Goal: Obtain resource: Obtain resource

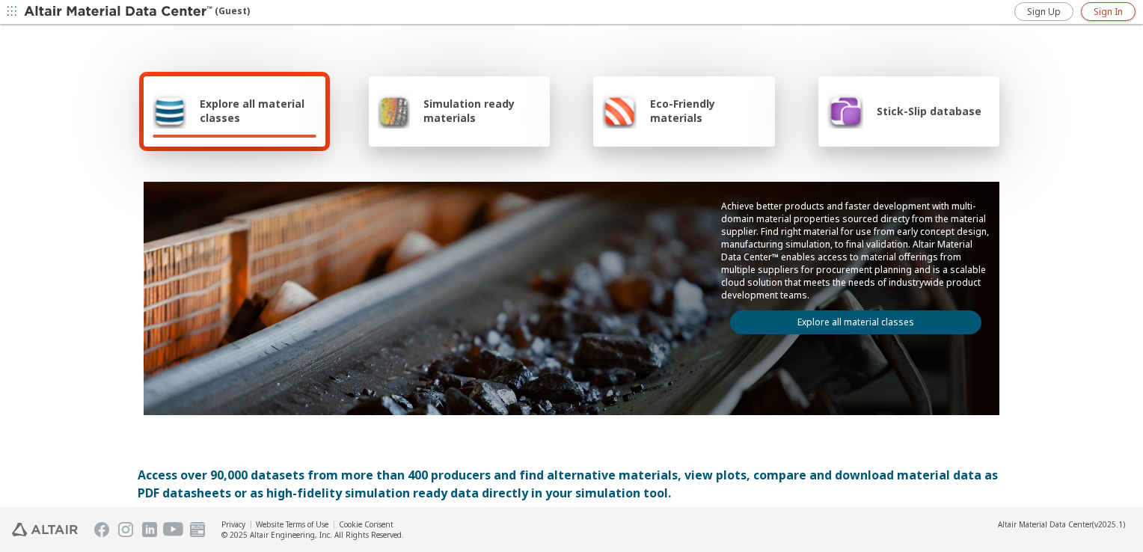
click at [1109, 13] on span "Sign In" at bounding box center [1107, 12] width 29 height 12
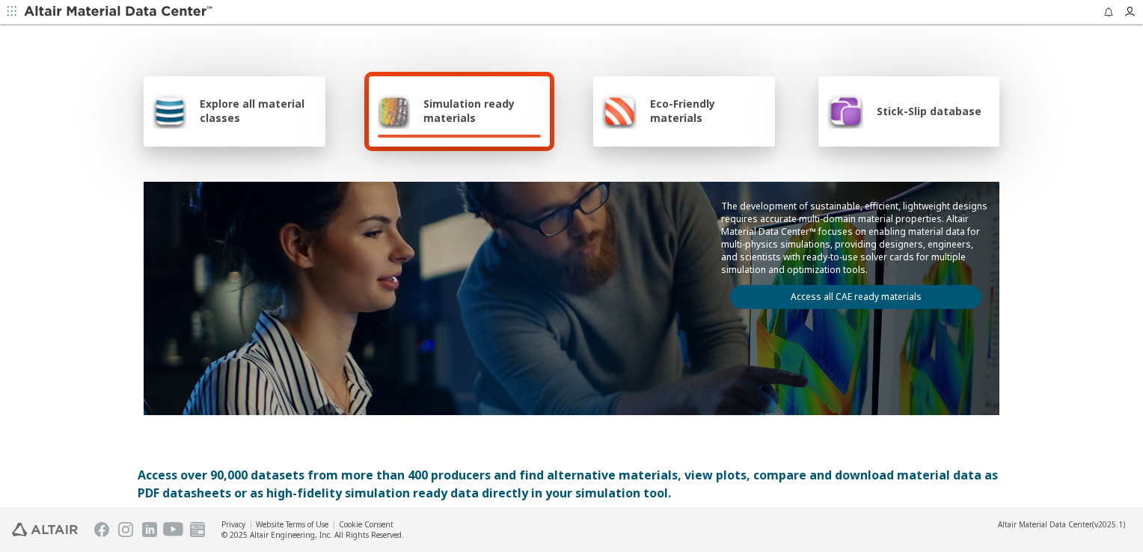
click at [228, 120] on span "Explore all material classes" at bounding box center [258, 110] width 117 height 28
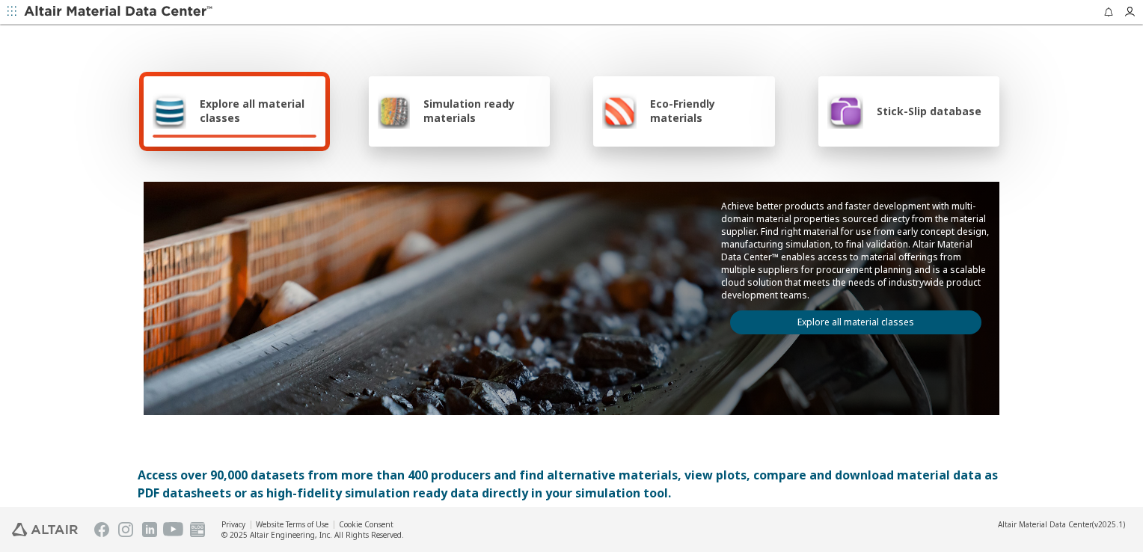
click at [491, 126] on div "Simulation ready materials" at bounding box center [460, 111] width 164 height 36
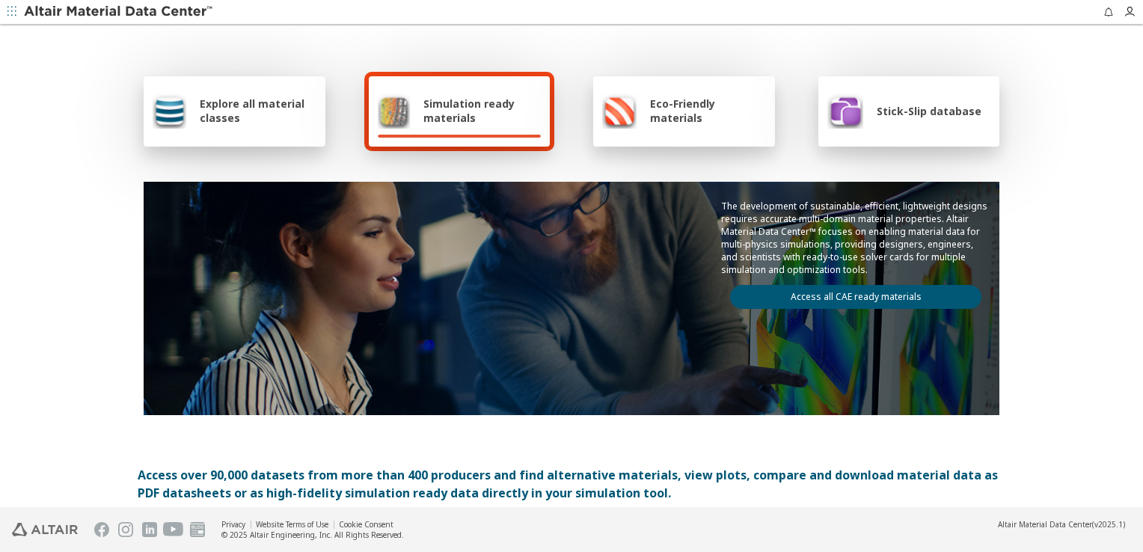
click at [835, 295] on link "Access all CAE ready materials" at bounding box center [855, 297] width 251 height 24
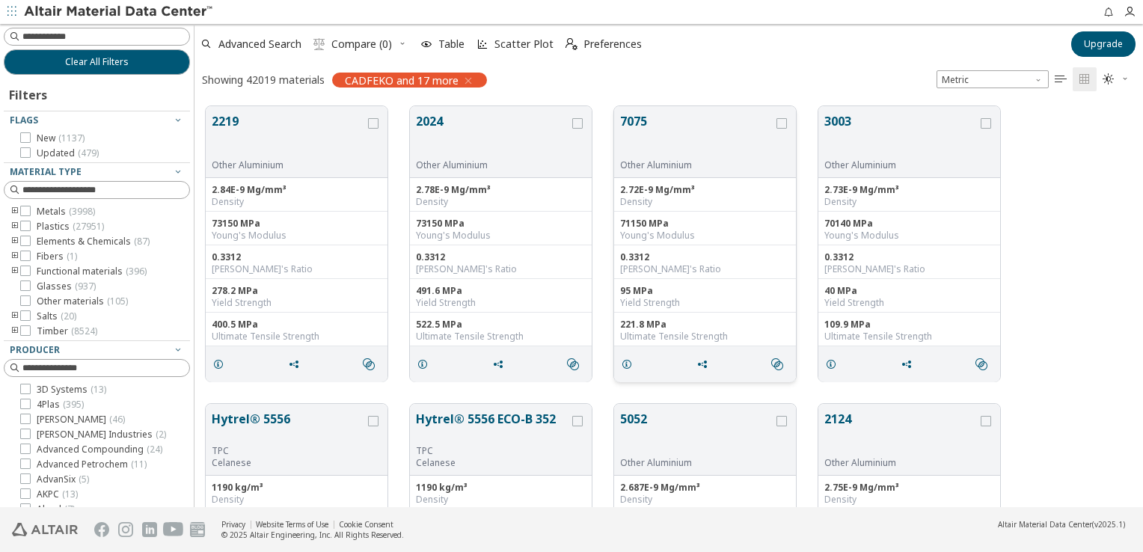
scroll to position [402, 936]
click at [106, 184] on input at bounding box center [98, 190] width 183 height 16
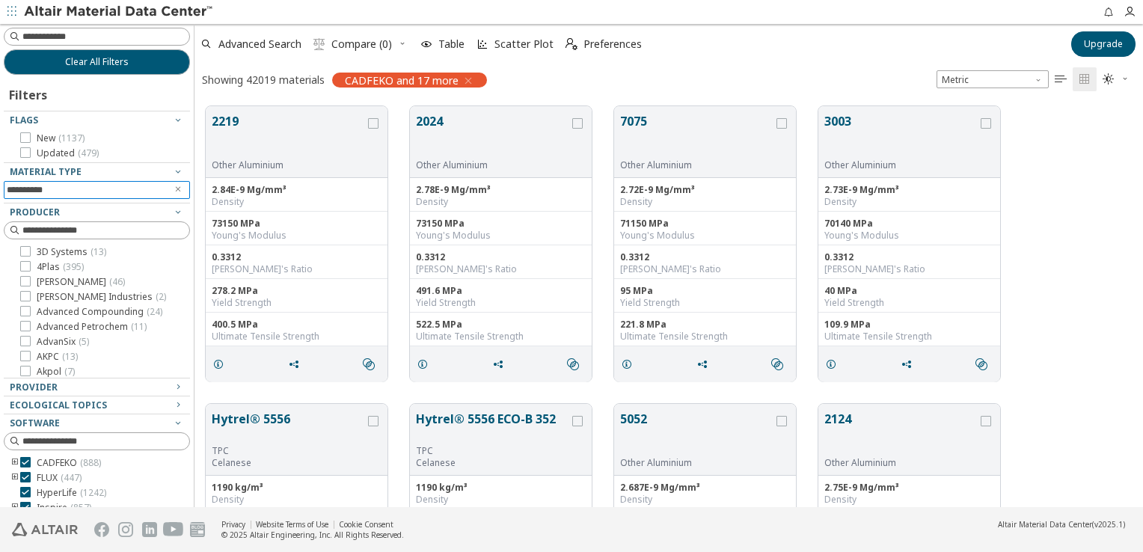
drag, startPoint x: 27, startPoint y: 188, endPoint x: 21, endPoint y: 194, distance: 8.5
click at [21, 194] on div "**********" at bounding box center [97, 182] width 186 height 40
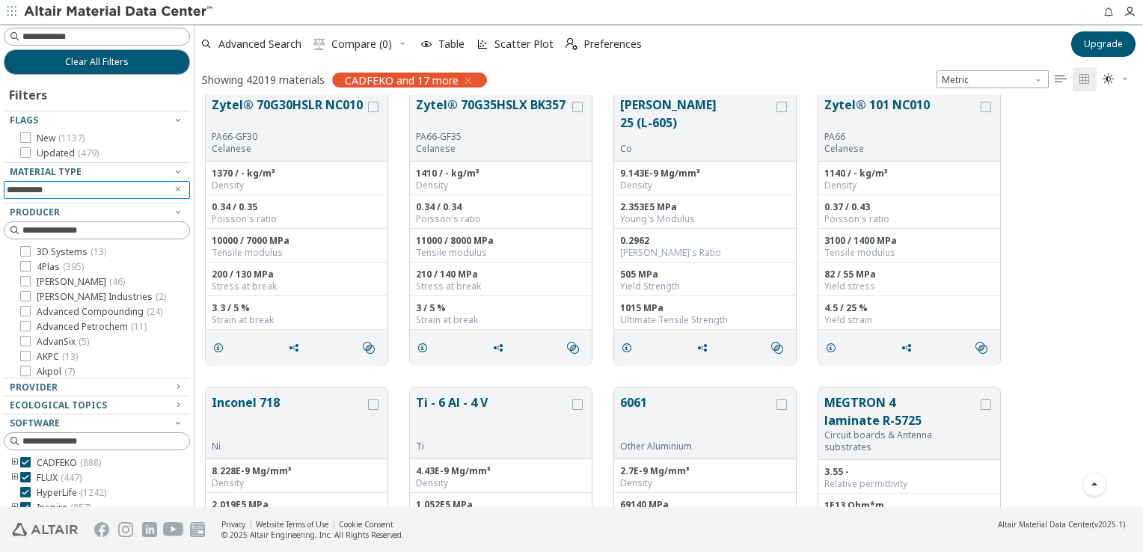
scroll to position [823, 0]
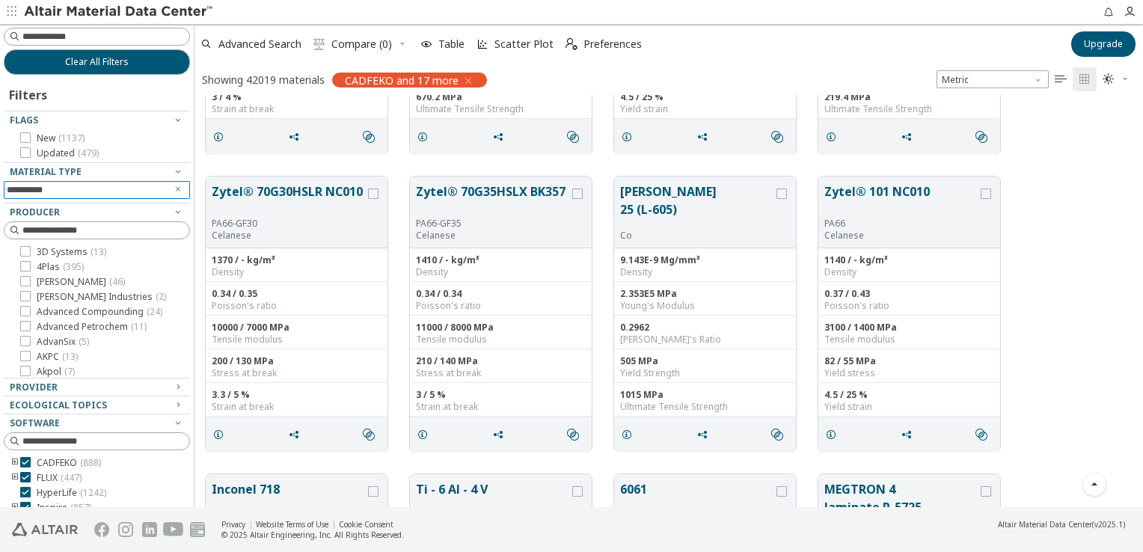
click at [119, 197] on div at bounding box center [93, 198] width 179 height 7
click at [120, 193] on input "**********" at bounding box center [86, 190] width 159 height 16
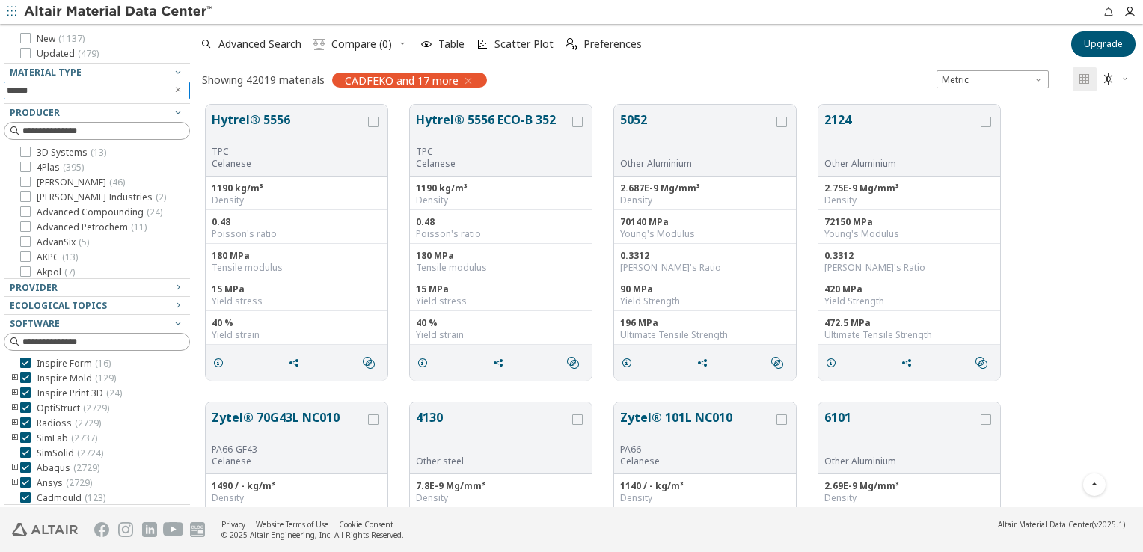
scroll to position [0, 0]
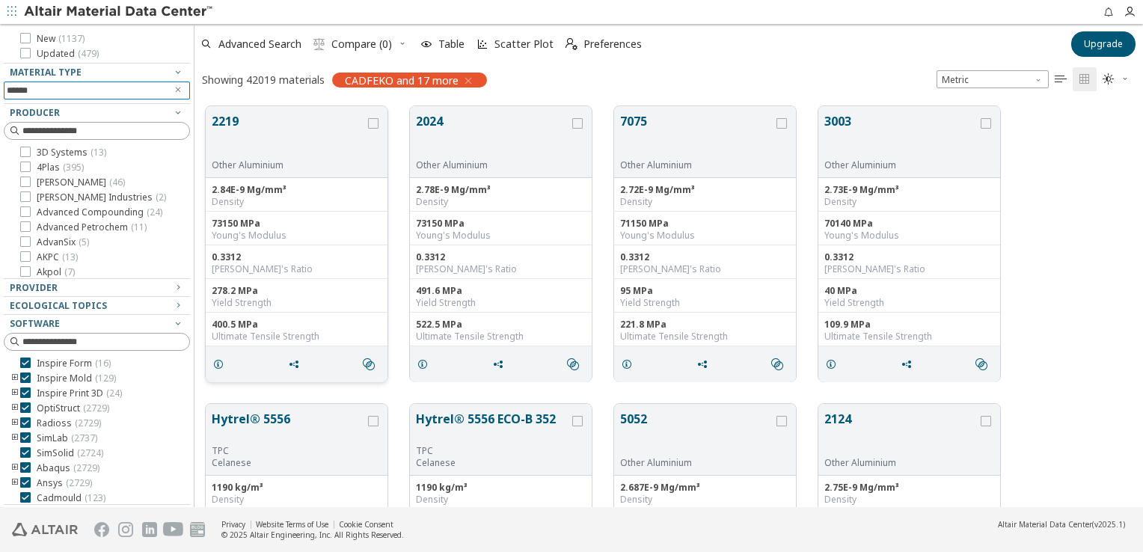
click at [245, 140] on button "2219" at bounding box center [288, 135] width 153 height 47
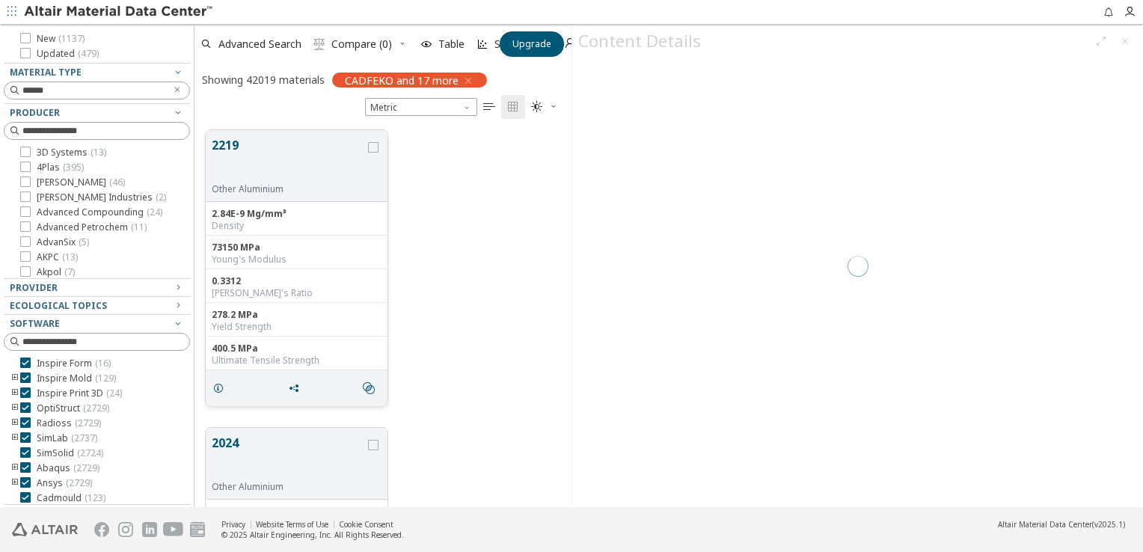
scroll to position [378, 365]
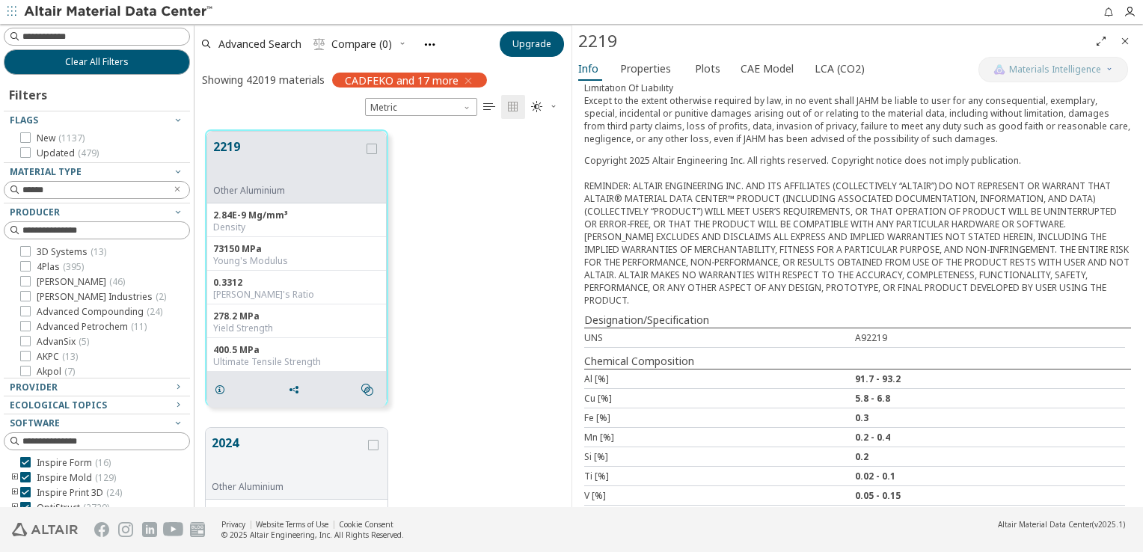
click at [123, 199] on div at bounding box center [93, 198] width 179 height 7
click at [133, 185] on input "******" at bounding box center [93, 189] width 143 height 15
click at [97, 195] on div at bounding box center [93, 198] width 179 height 7
drag, startPoint x: 97, startPoint y: 194, endPoint x: -3, endPoint y: 170, distance: 103.2
click at [0, 170] on html "Feedback Clear All Filters Filters Flags New ( 1137 ) Updated ( 479 ) Material …" at bounding box center [571, 276] width 1143 height 552
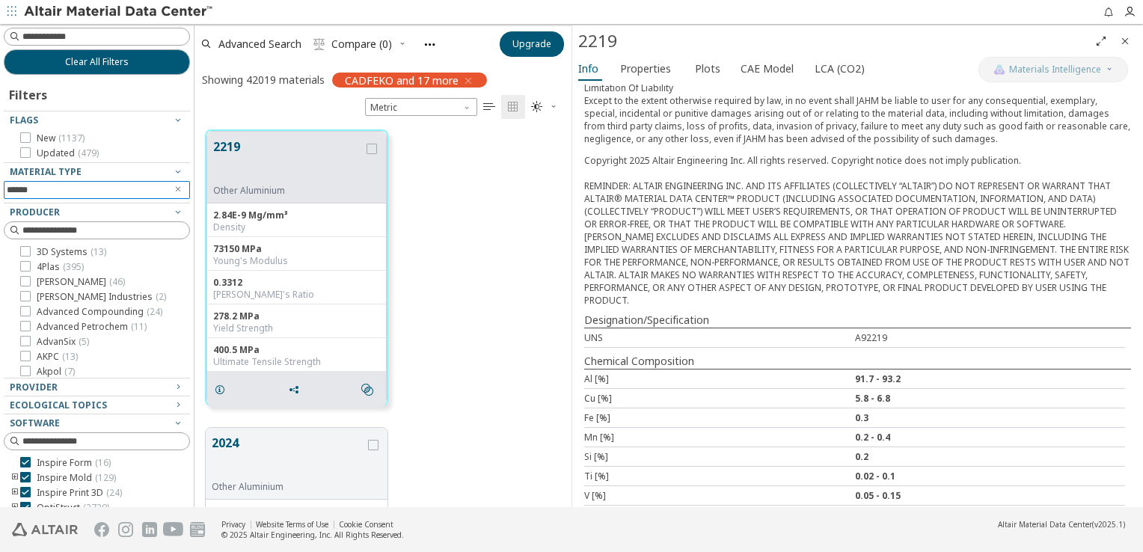
drag, startPoint x: 55, startPoint y: 190, endPoint x: -3, endPoint y: 179, distance: 58.7
click at [0, 179] on html "Feedback Clear All Filters Filters Flags New ( 1137 ) Updated ( 479 ) Material …" at bounding box center [571, 276] width 1143 height 552
paste input "*"
type input "*******"
click at [452, 244] on div "2219 Other Aluminium 2.84E-9 Mg/mm³ Density 73150 MPa Young's Modulus 0.3312 Po…" at bounding box center [382, 268] width 377 height 298
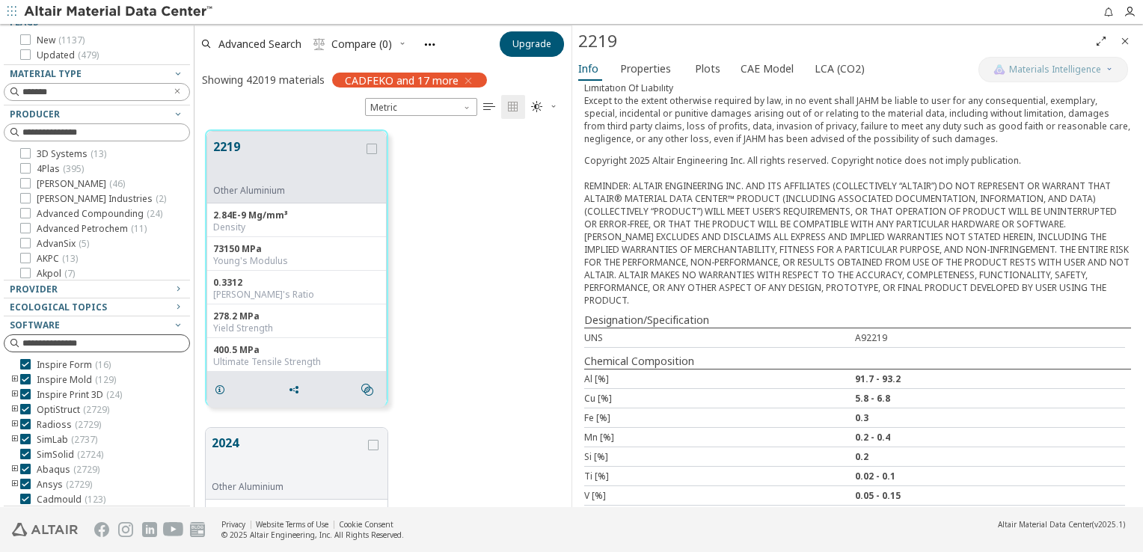
scroll to position [99, 0]
click at [93, 85] on input "*******" at bounding box center [93, 90] width 143 height 15
click at [1120, 41] on icon "Close" at bounding box center [1125, 41] width 12 height 12
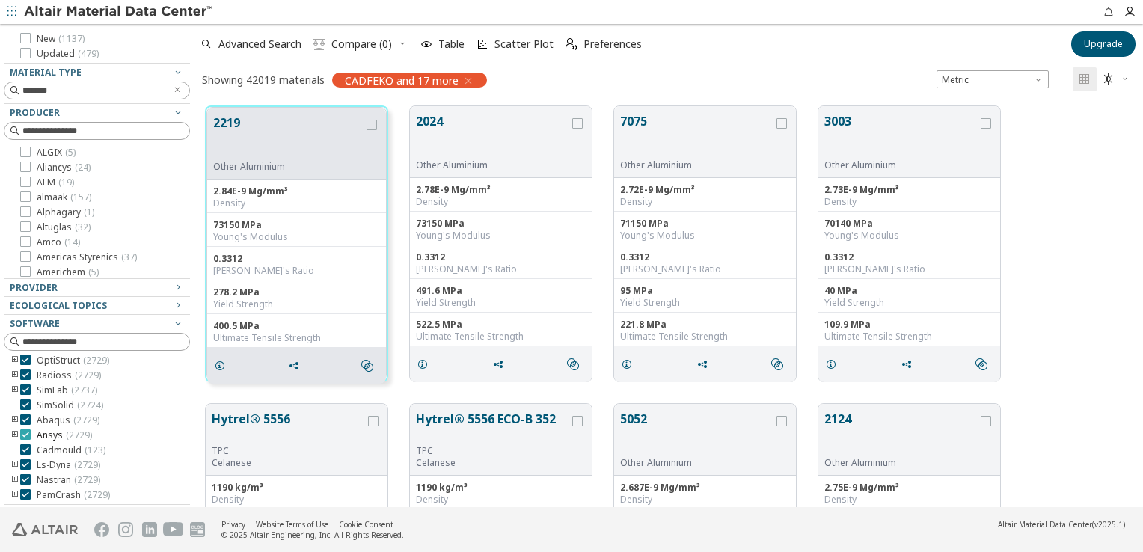
scroll to position [135, 0]
click at [24, 423] on div at bounding box center [25, 419] width 10 height 10
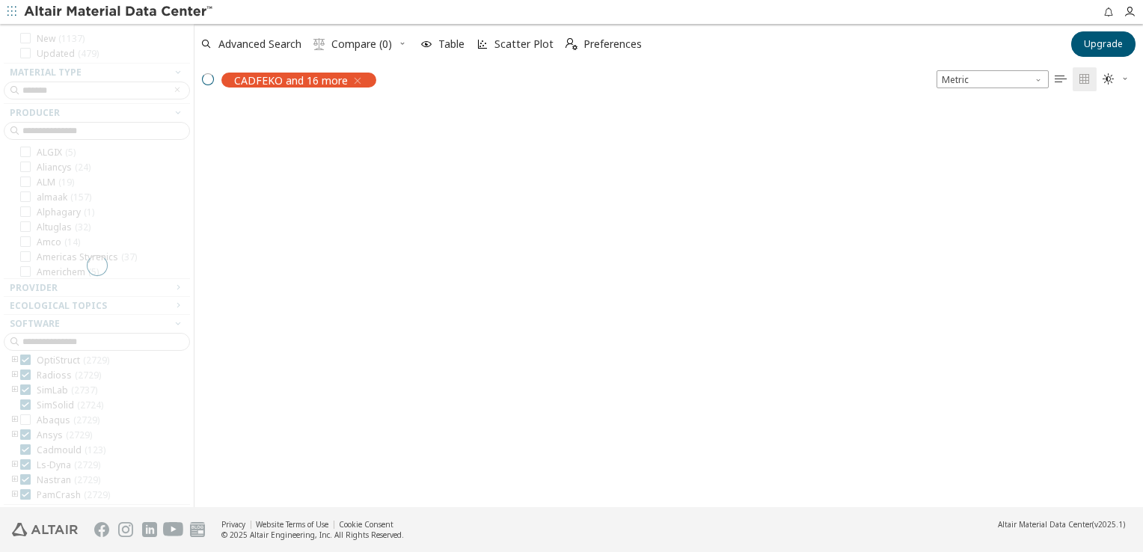
click at [25, 437] on div at bounding box center [97, 265] width 194 height 483
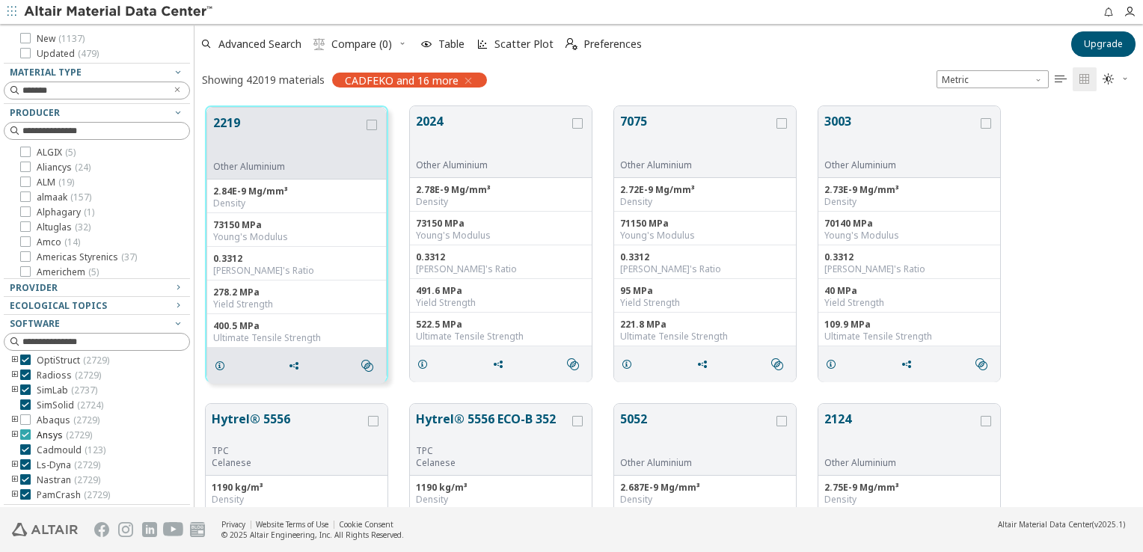
click at [25, 437] on icon at bounding box center [25, 434] width 10 height 10
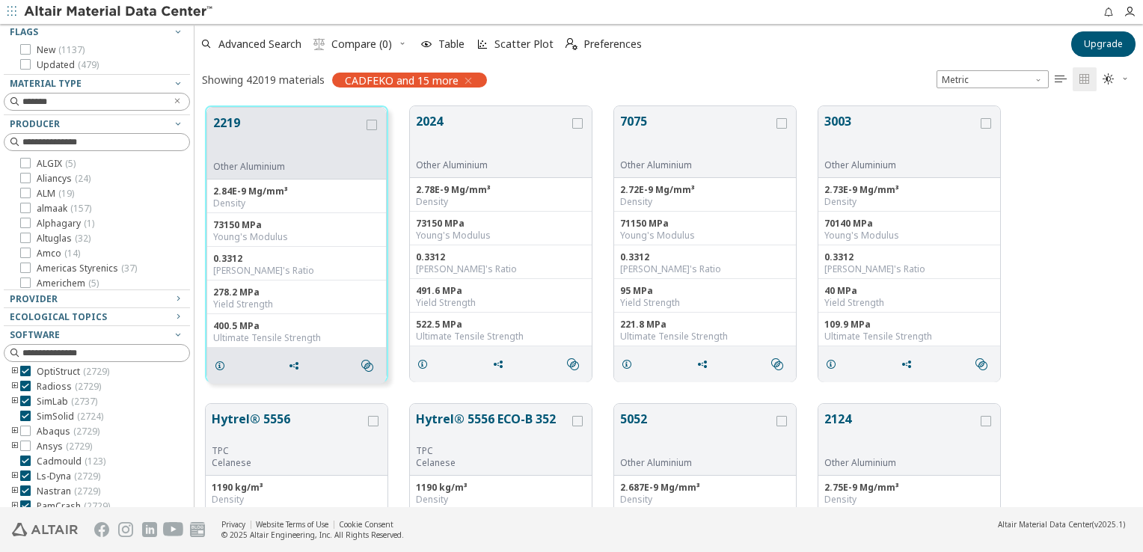
scroll to position [99, 0]
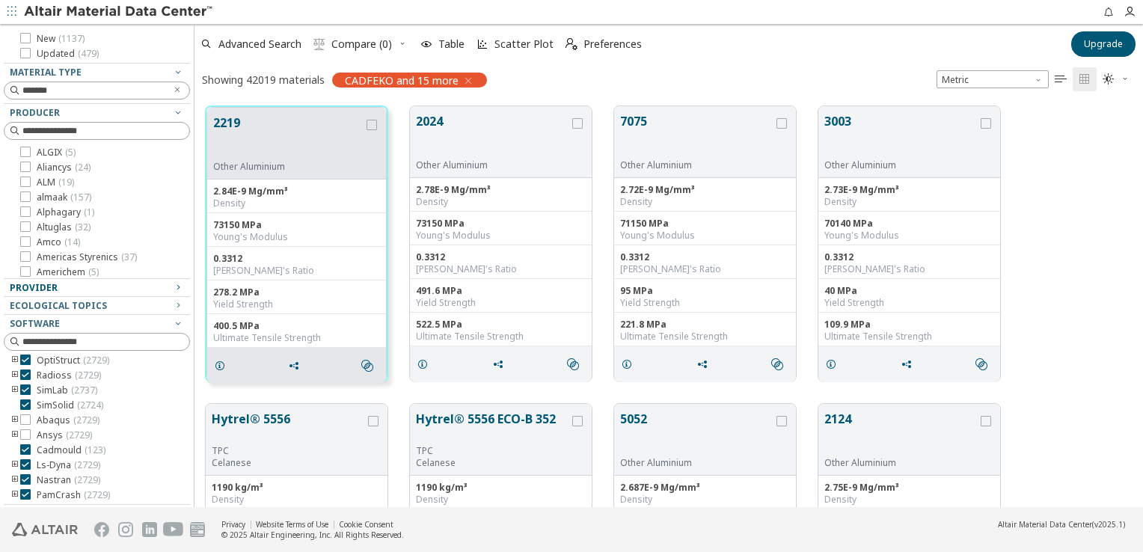
click at [159, 285] on div "Provider" at bounding box center [91, 288] width 162 height 12
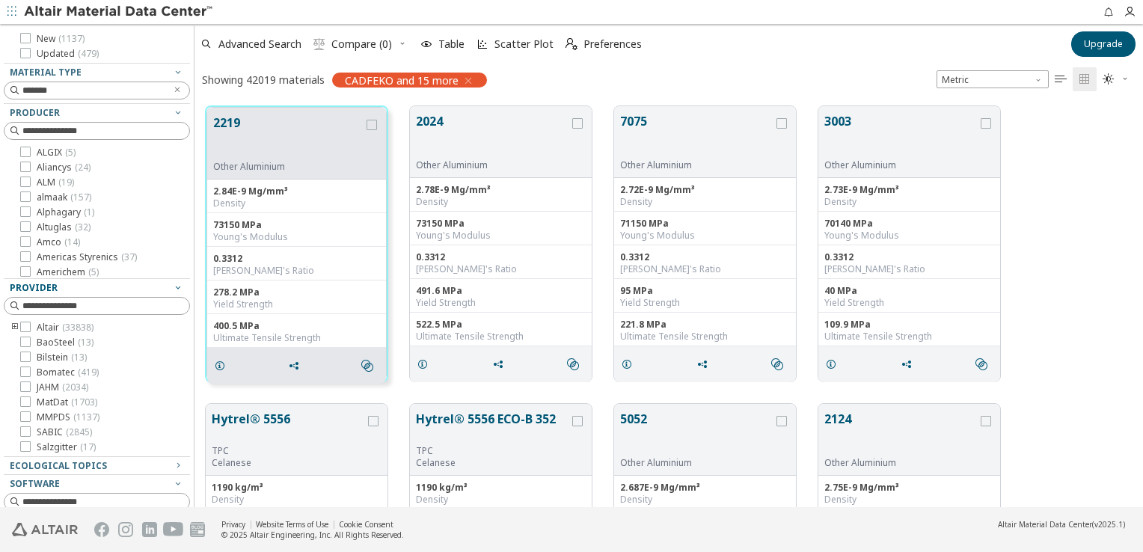
click at [159, 285] on div "Provider" at bounding box center [91, 288] width 162 height 12
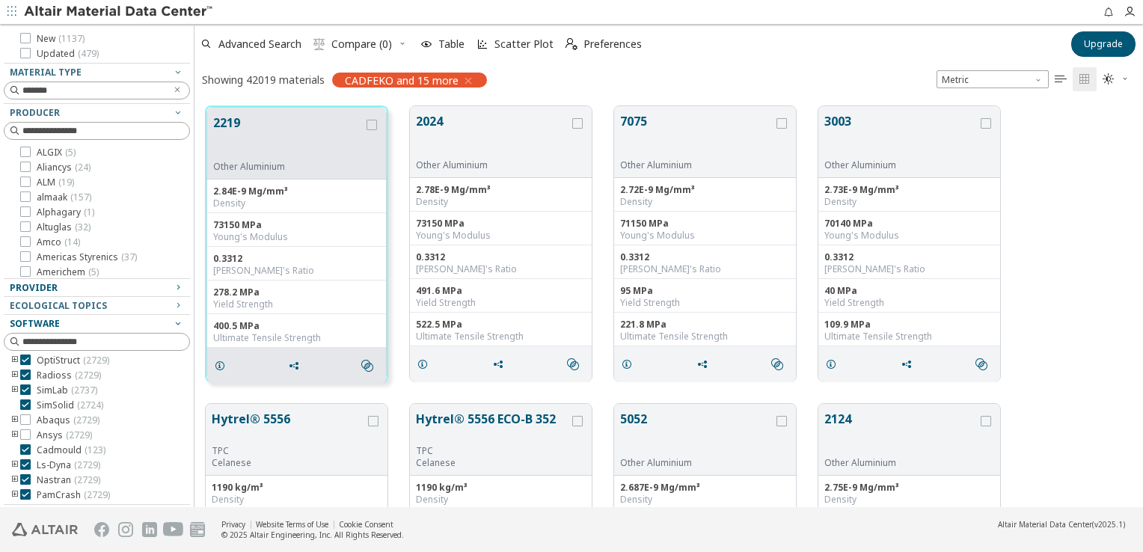
click at [156, 322] on div "Software" at bounding box center [91, 324] width 162 height 12
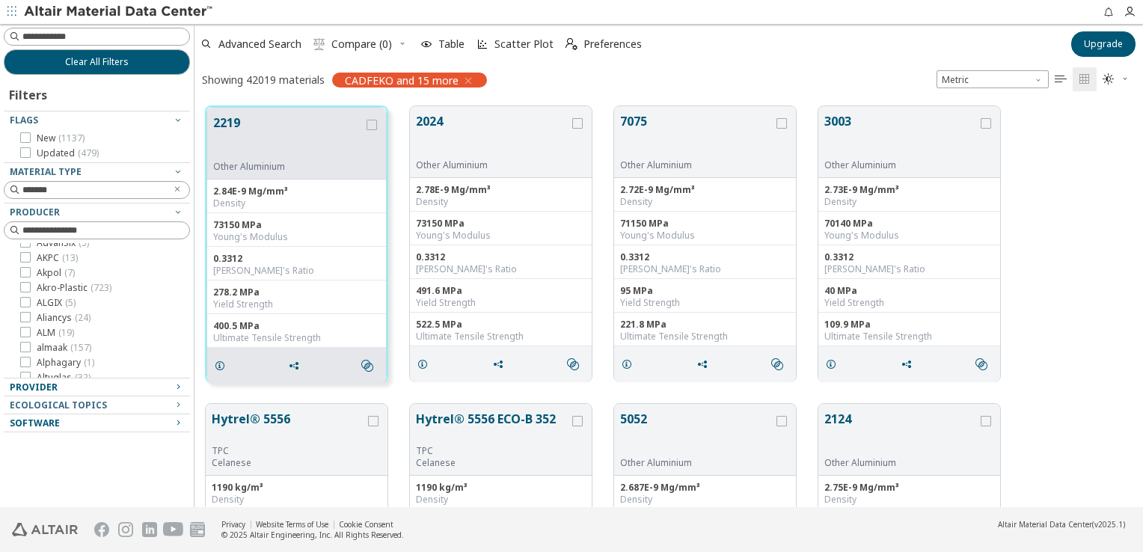
scroll to position [75, 0]
click at [175, 185] on icon "Clear text" at bounding box center [177, 189] width 9 height 9
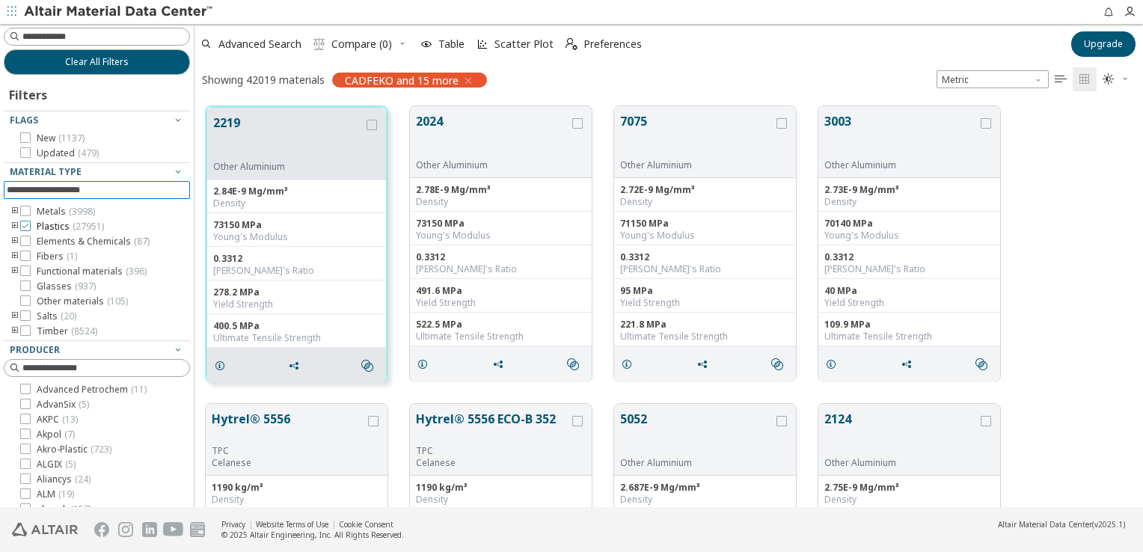
click at [27, 227] on icon at bounding box center [25, 226] width 10 height 10
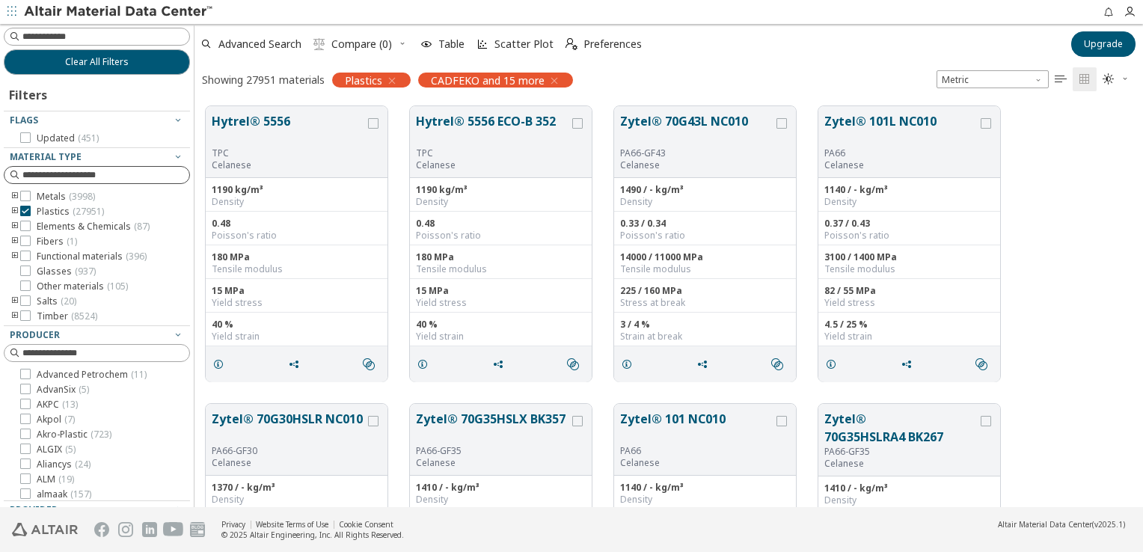
click at [12, 211] on icon "toogle group" at bounding box center [15, 212] width 10 height 12
click at [36, 227] on icon "toogle group" at bounding box center [37, 227] width 10 height 12
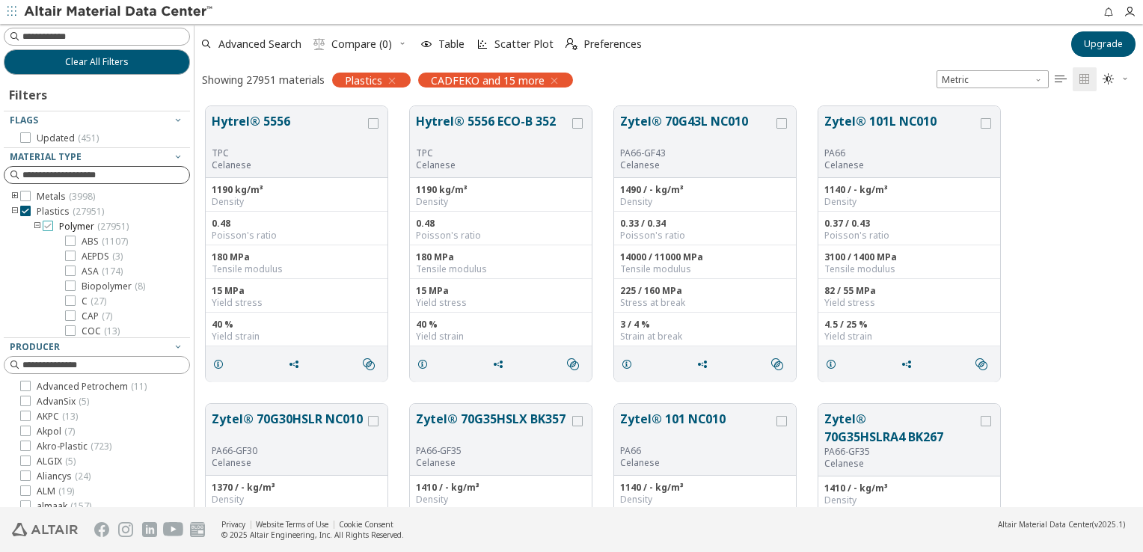
click at [49, 224] on icon at bounding box center [48, 226] width 10 height 10
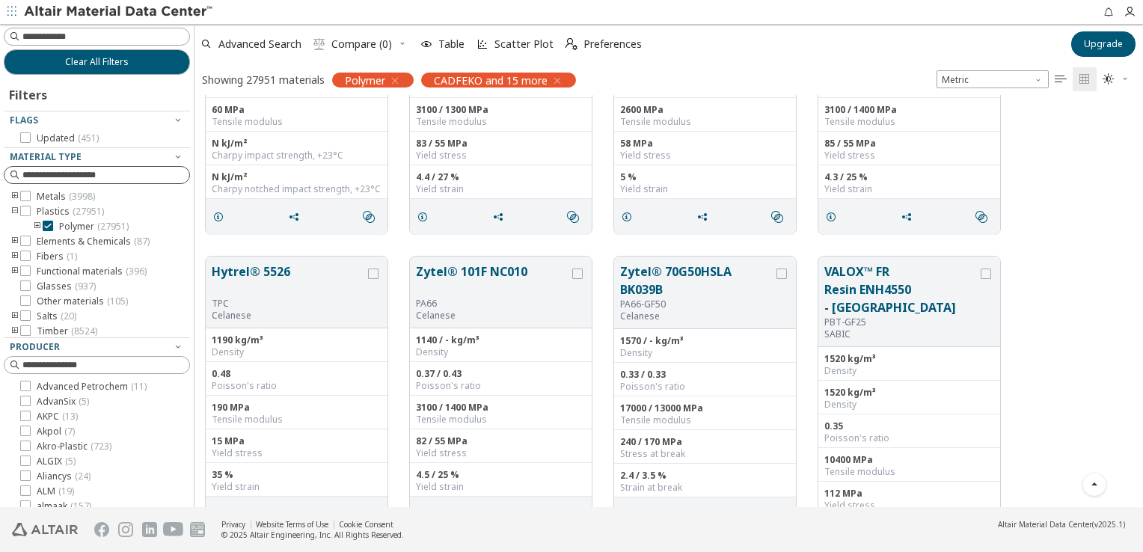
scroll to position [1346, 0]
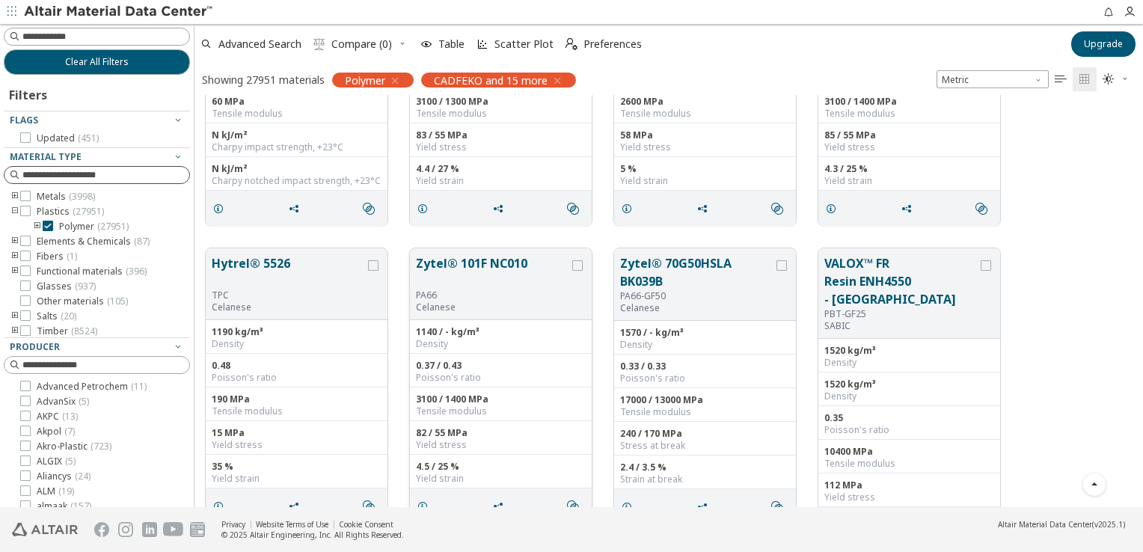
click at [490, 262] on button "Zytel® 101F NC010" at bounding box center [492, 271] width 153 height 35
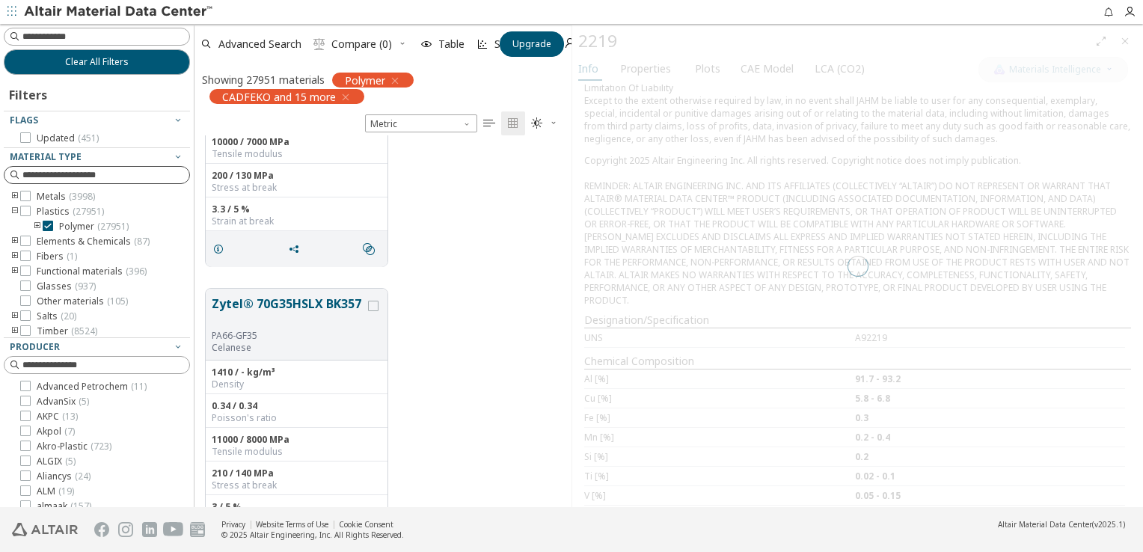
scroll to position [361, 365]
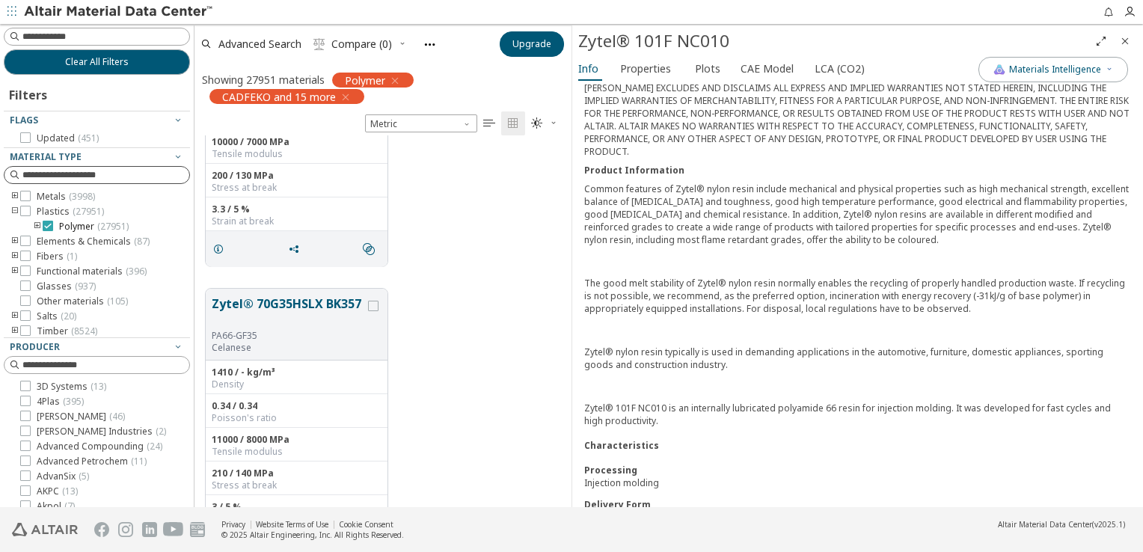
click at [49, 226] on icon at bounding box center [48, 226] width 10 height 10
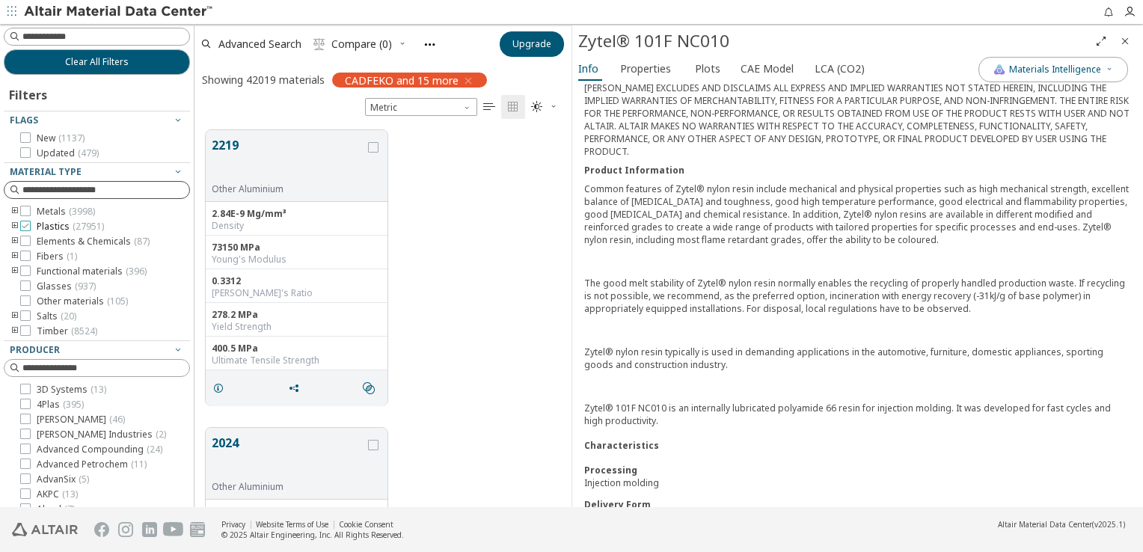
click at [27, 227] on icon at bounding box center [25, 226] width 10 height 10
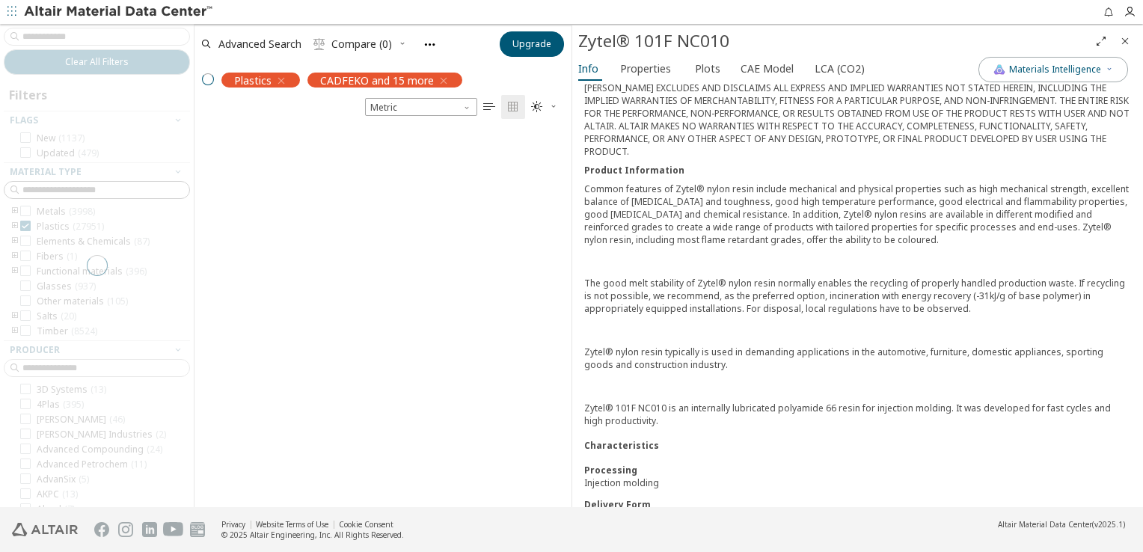
scroll to position [361, 365]
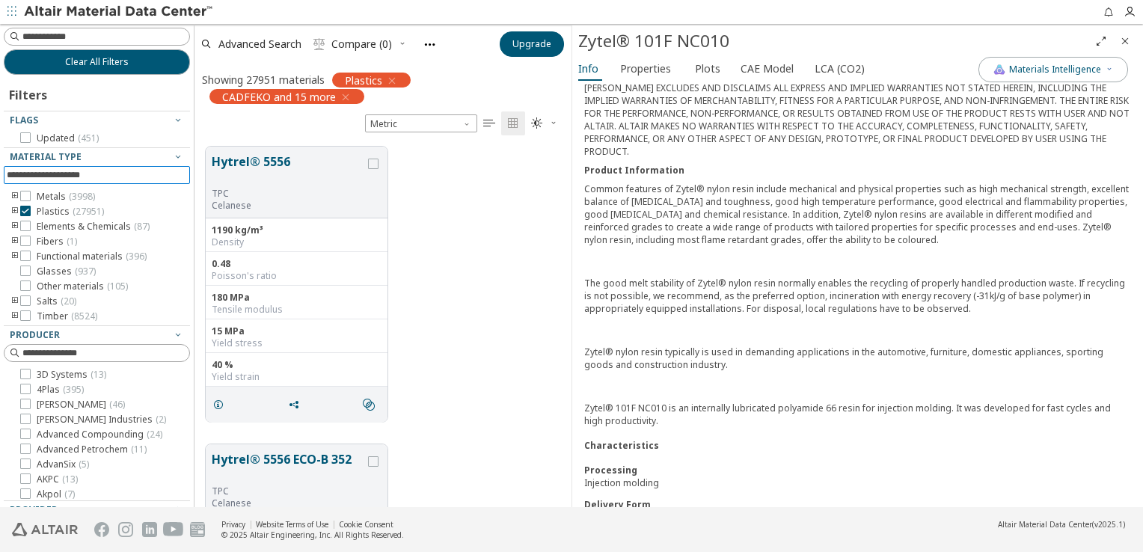
click at [99, 172] on input at bounding box center [98, 175] width 183 height 16
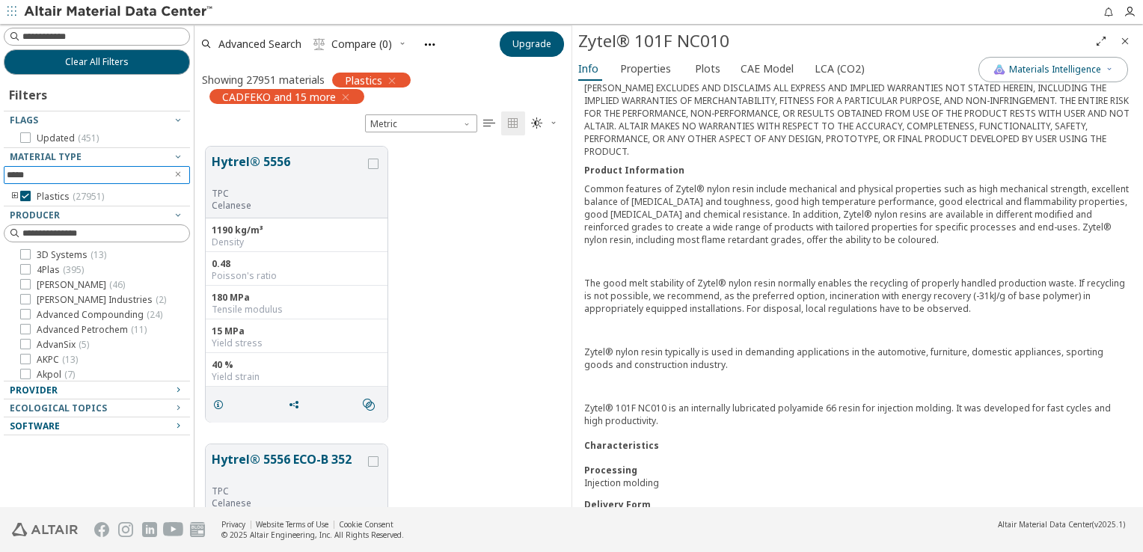
type input "*****"
click at [1125, 40] on icon "Close" at bounding box center [1125, 41] width 12 height 12
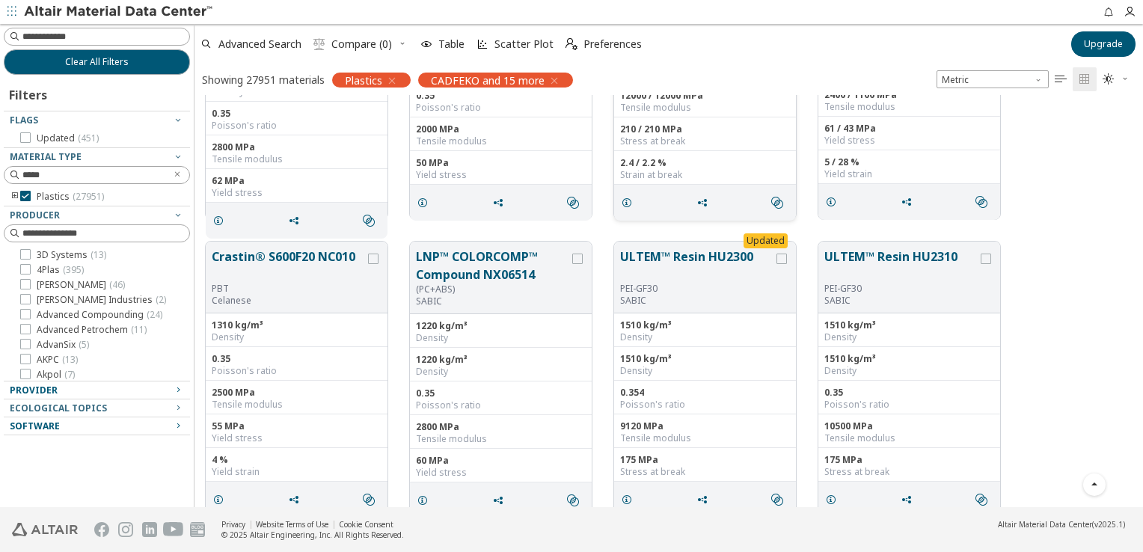
scroll to position [2842, 0]
click at [678, 259] on button "ULTEM™ Resin HU2300" at bounding box center [696, 264] width 153 height 35
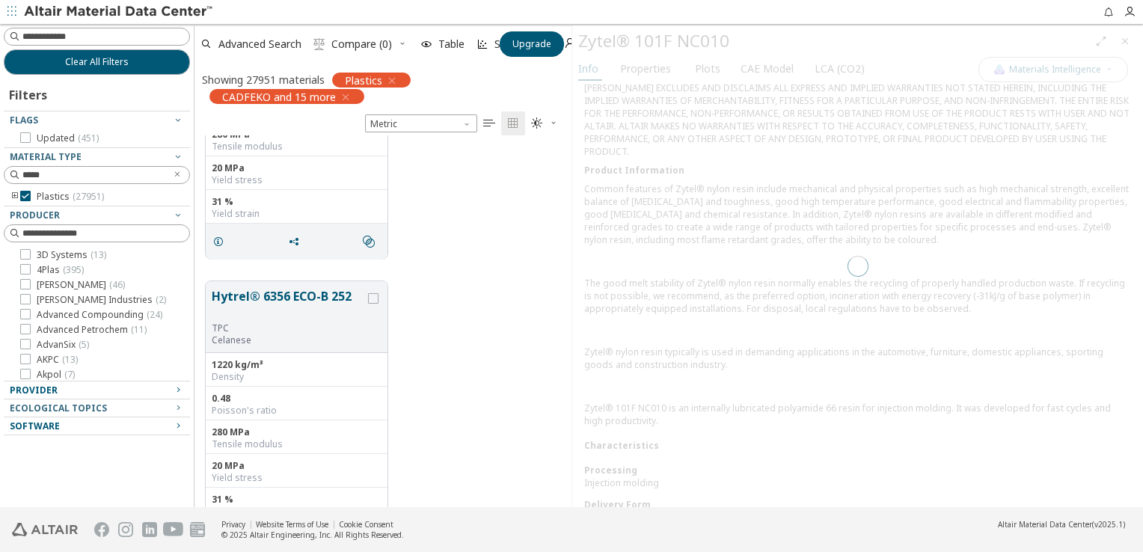
scroll to position [361, 365]
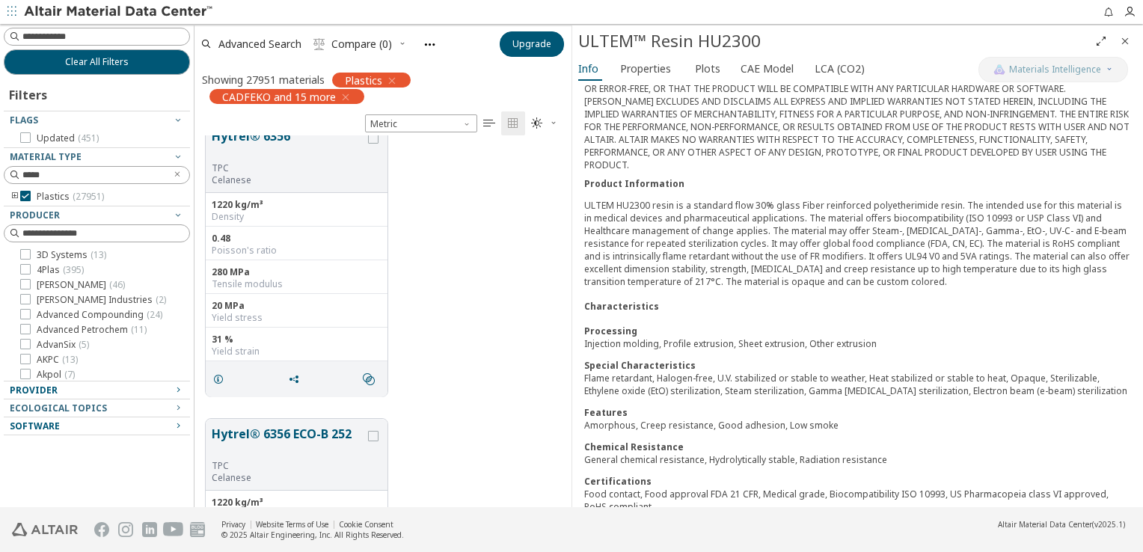
scroll to position [2692, 0]
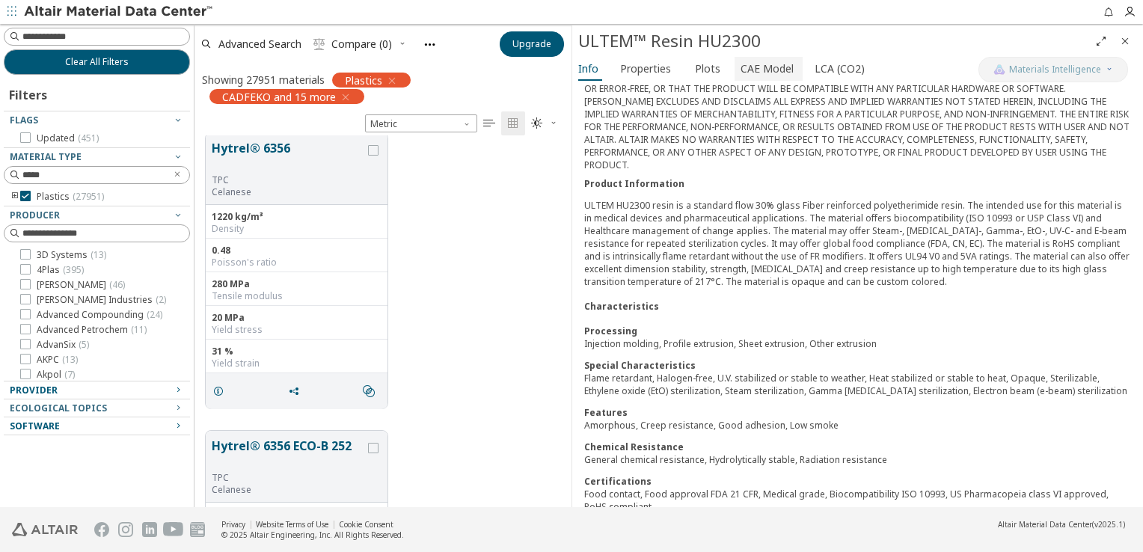
click at [763, 61] on span "CAE Model" at bounding box center [766, 69] width 53 height 24
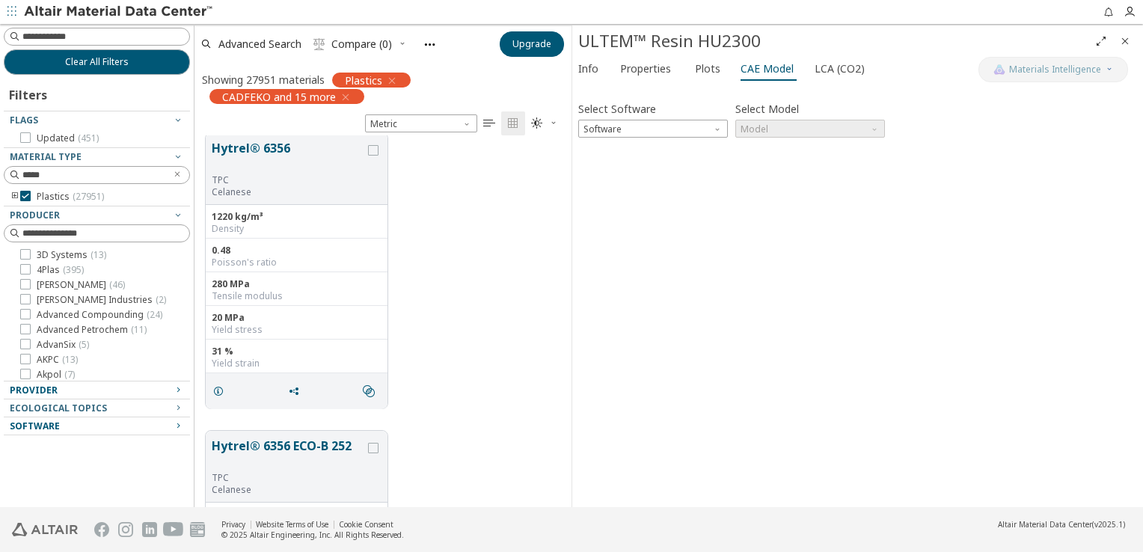
click at [1082, 271] on div "Select Software Software Select Model Model Invalid data. Please check your inp…" at bounding box center [857, 295] width 559 height 411
click at [666, 123] on span "Software" at bounding box center [653, 129] width 150 height 18
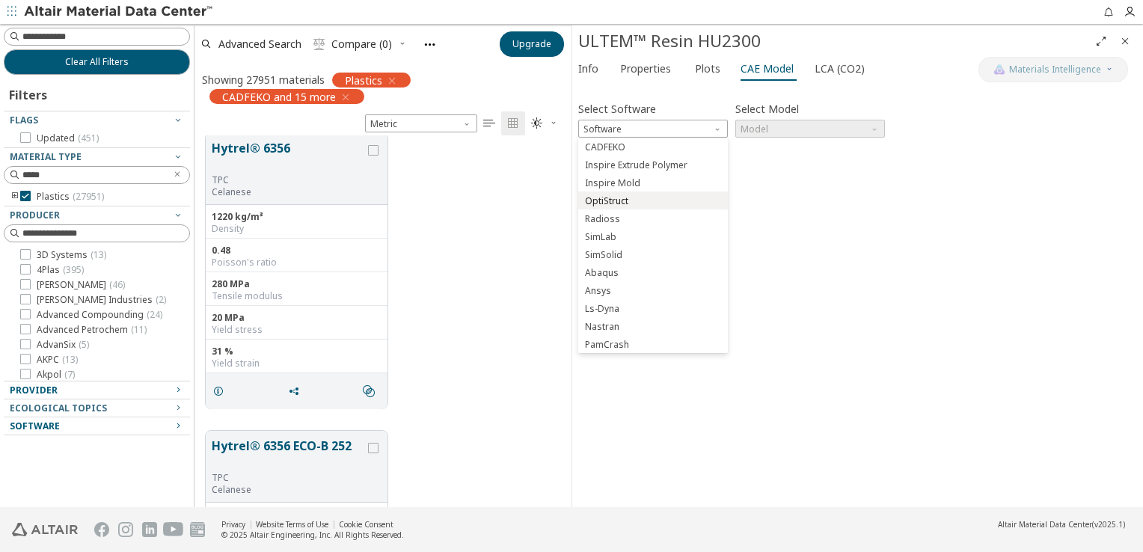
click at [619, 207] on button "OptiStruct" at bounding box center [653, 200] width 150 height 18
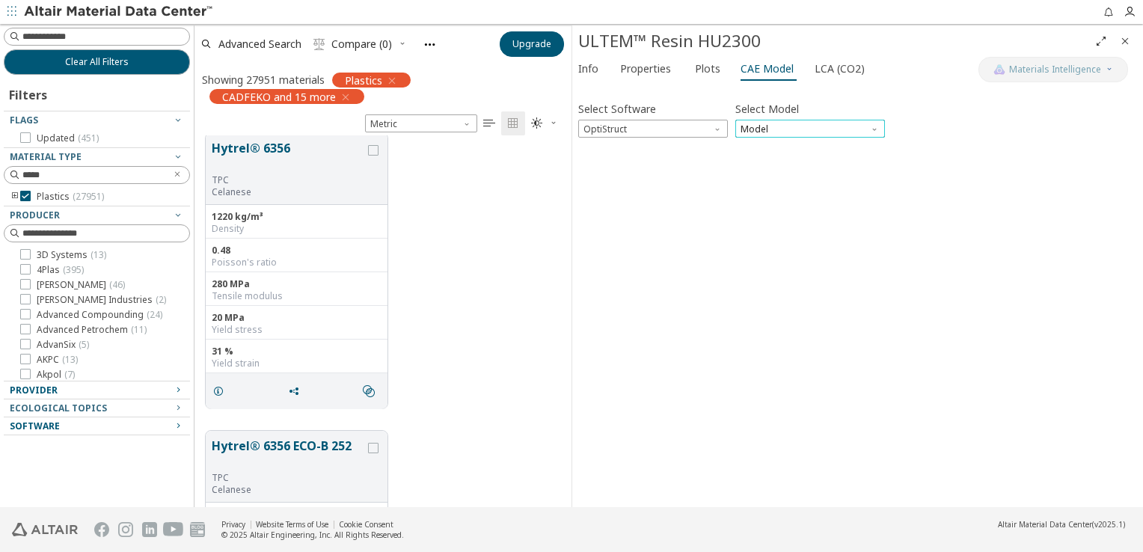
click at [803, 129] on span "Model" at bounding box center [810, 129] width 150 height 18
click at [789, 147] on span "Mat1" at bounding box center [810, 147] width 138 height 10
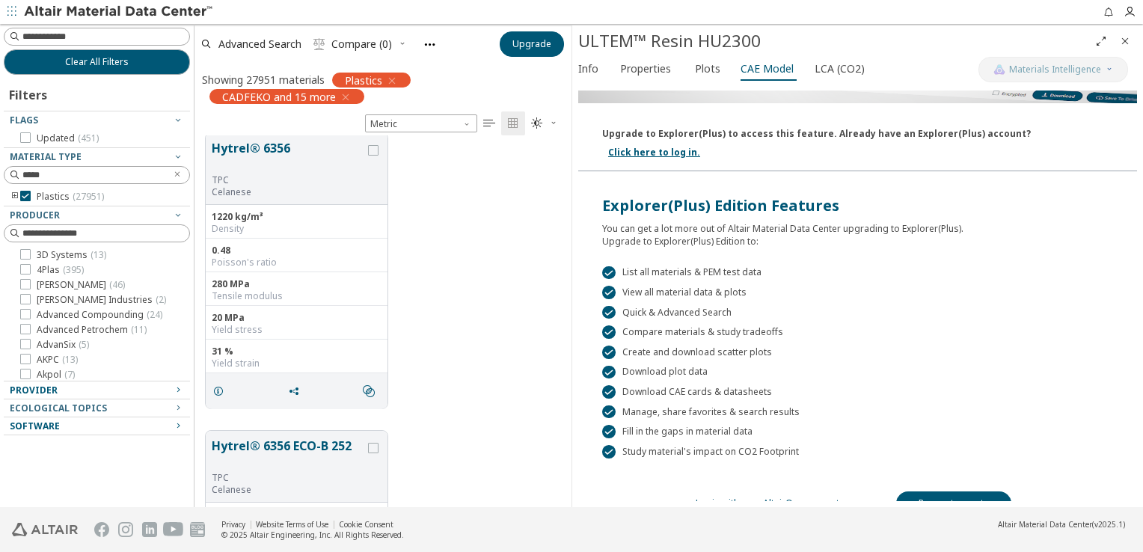
scroll to position [234, 0]
